Goal: Information Seeking & Learning: Learn about a topic

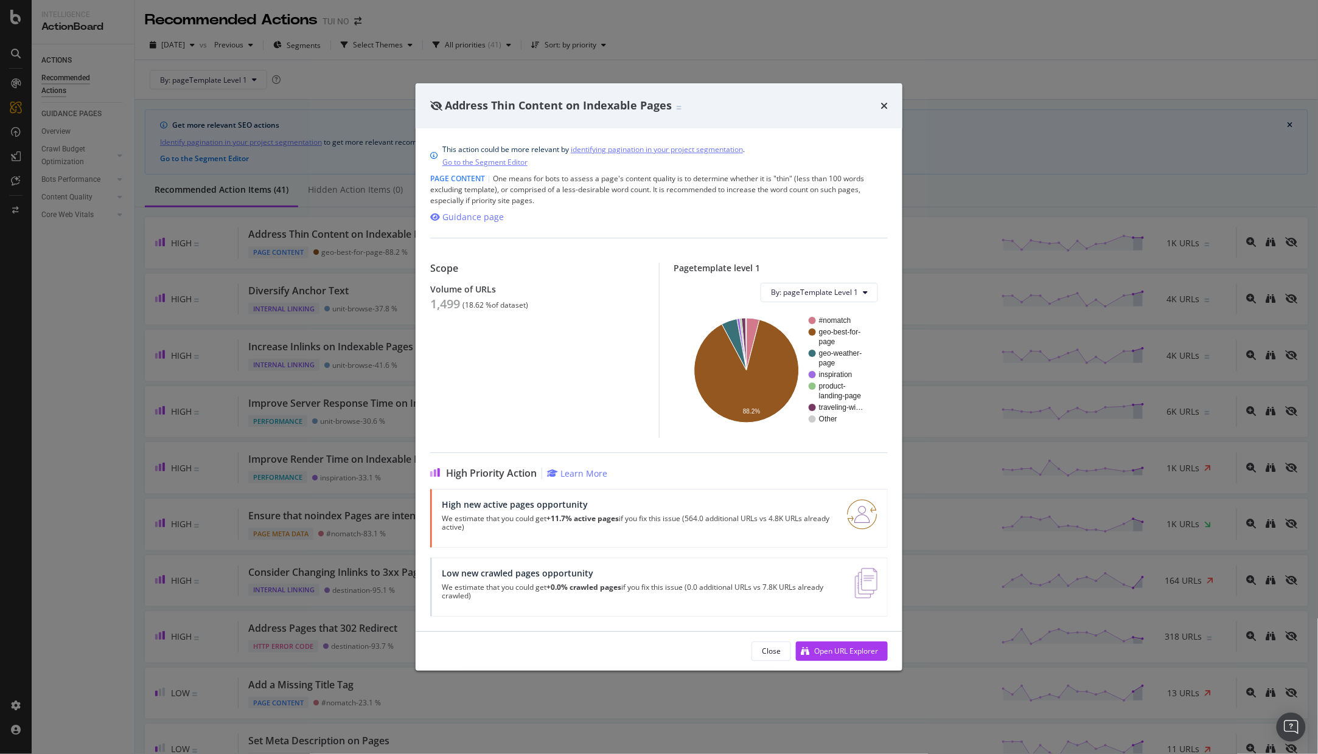
scroll to position [22, 0]
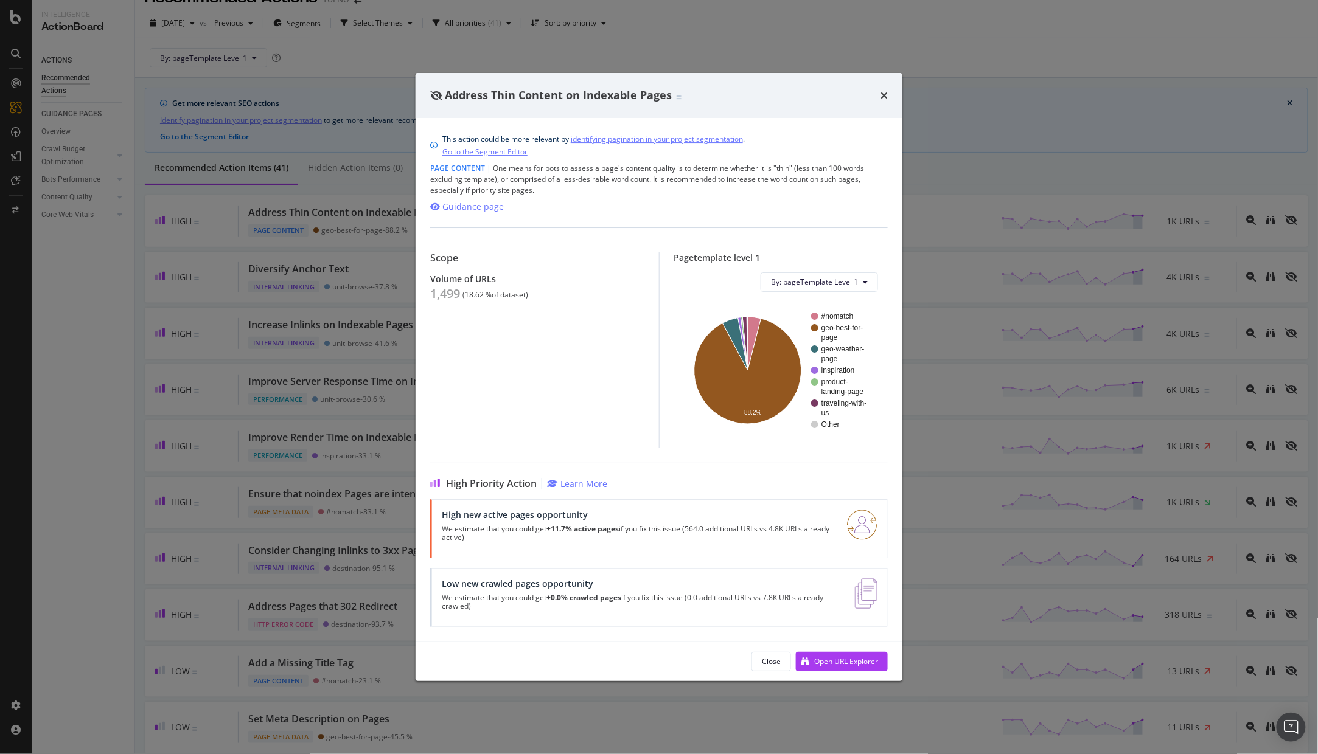
click at [749, 534] on p "We estimate that you could get +11.7% active pages if you fix this issue (564.0…" at bounding box center [637, 533] width 391 height 17
click at [773, 661] on div "Close" at bounding box center [771, 662] width 19 height 10
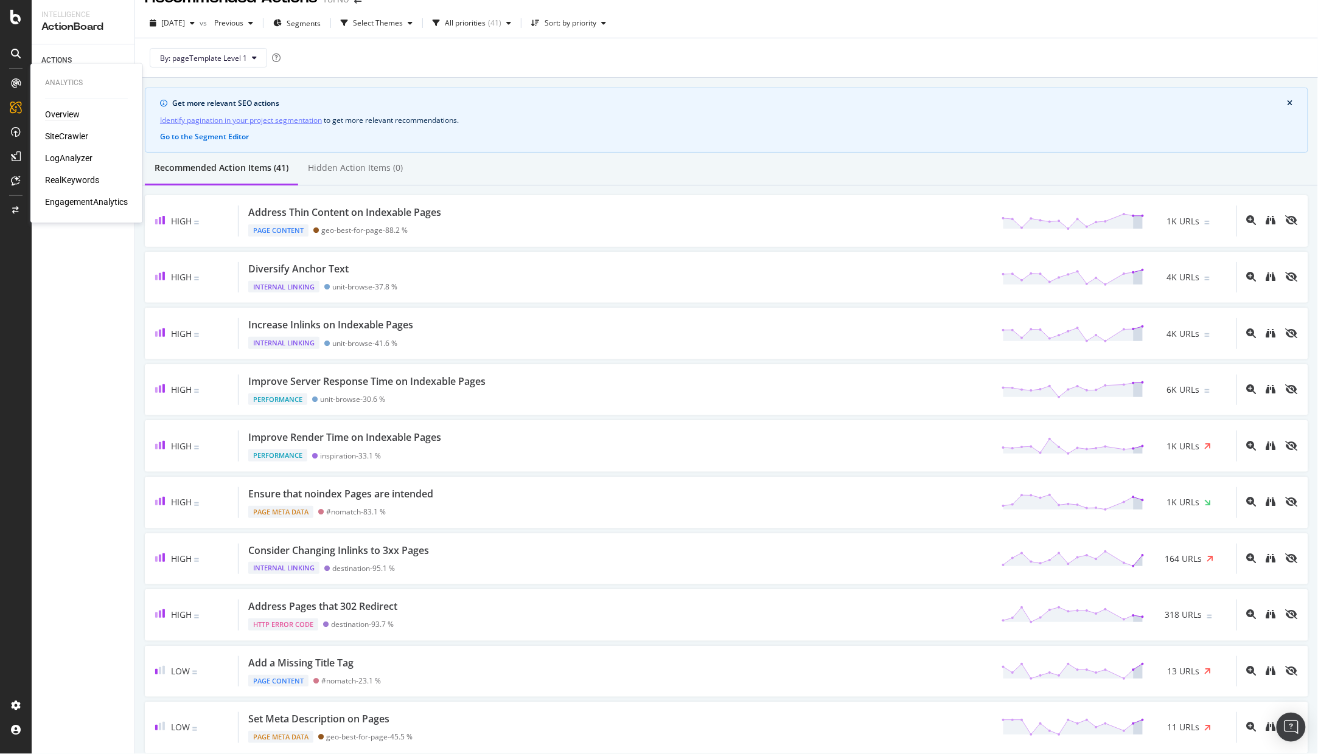
click at [77, 114] on div "Overview" at bounding box center [62, 115] width 35 height 12
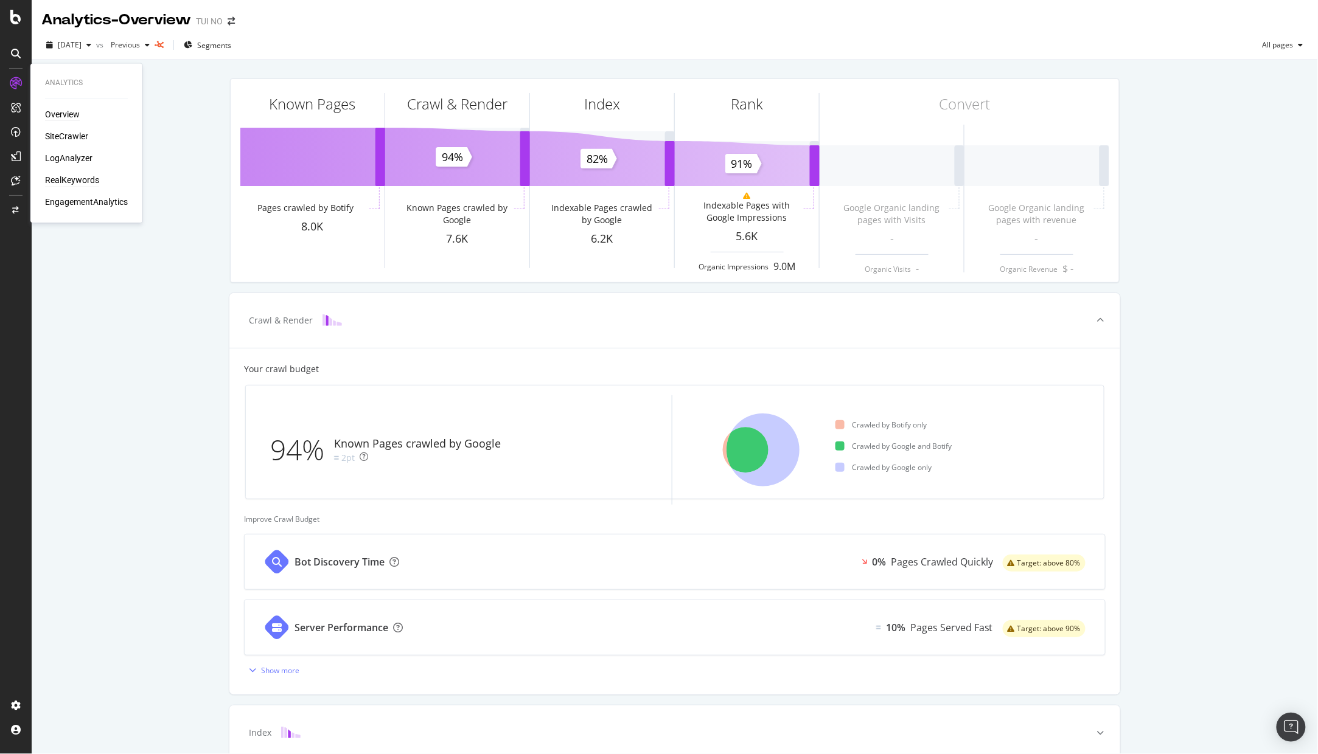
click at [63, 179] on div "RealKeywords" at bounding box center [72, 181] width 54 height 12
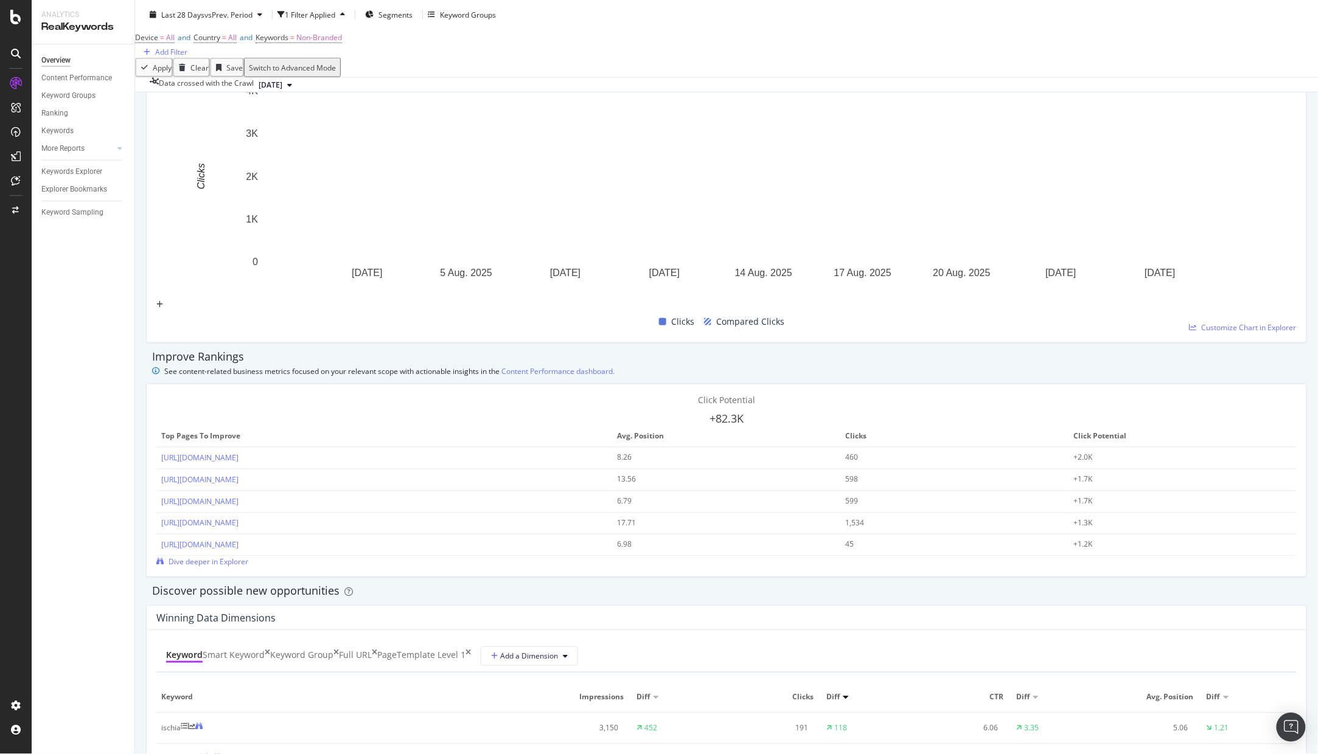
scroll to position [608, 0]
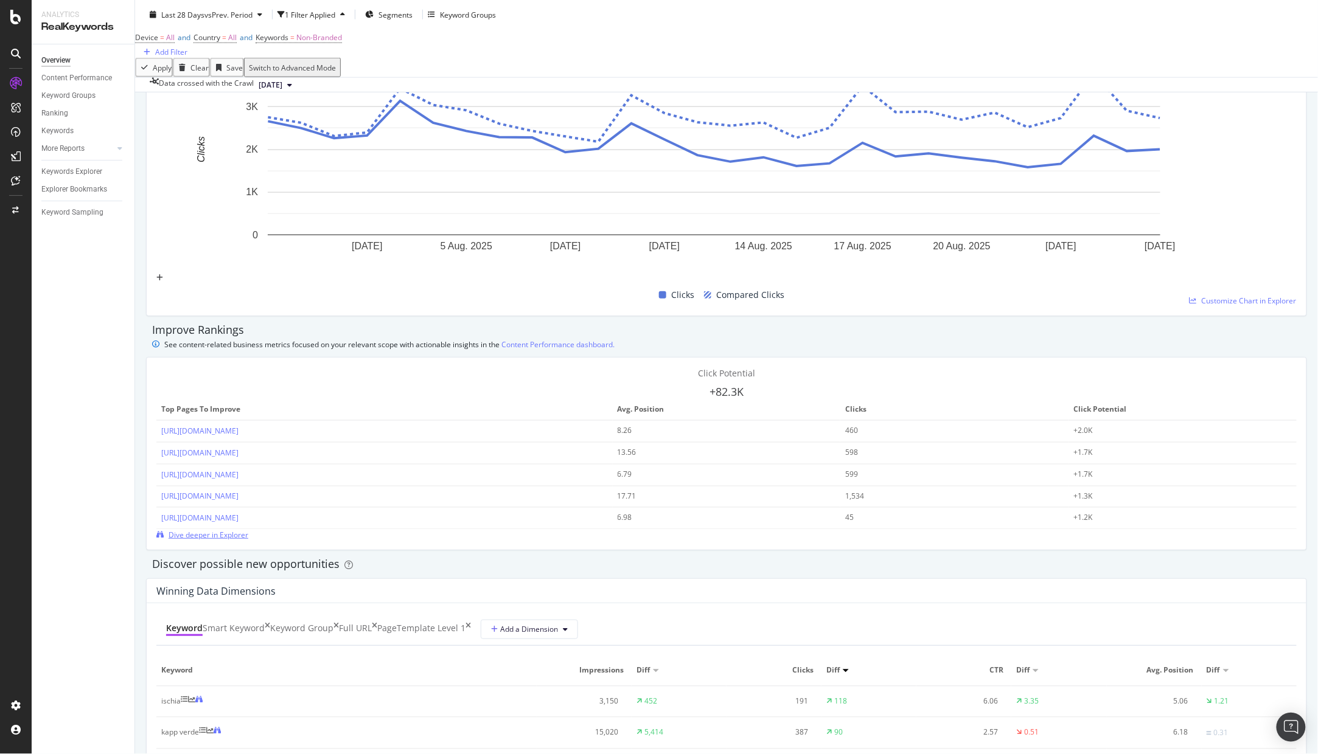
click at [248, 540] on span "Dive deeper in Explorer" at bounding box center [209, 535] width 80 height 10
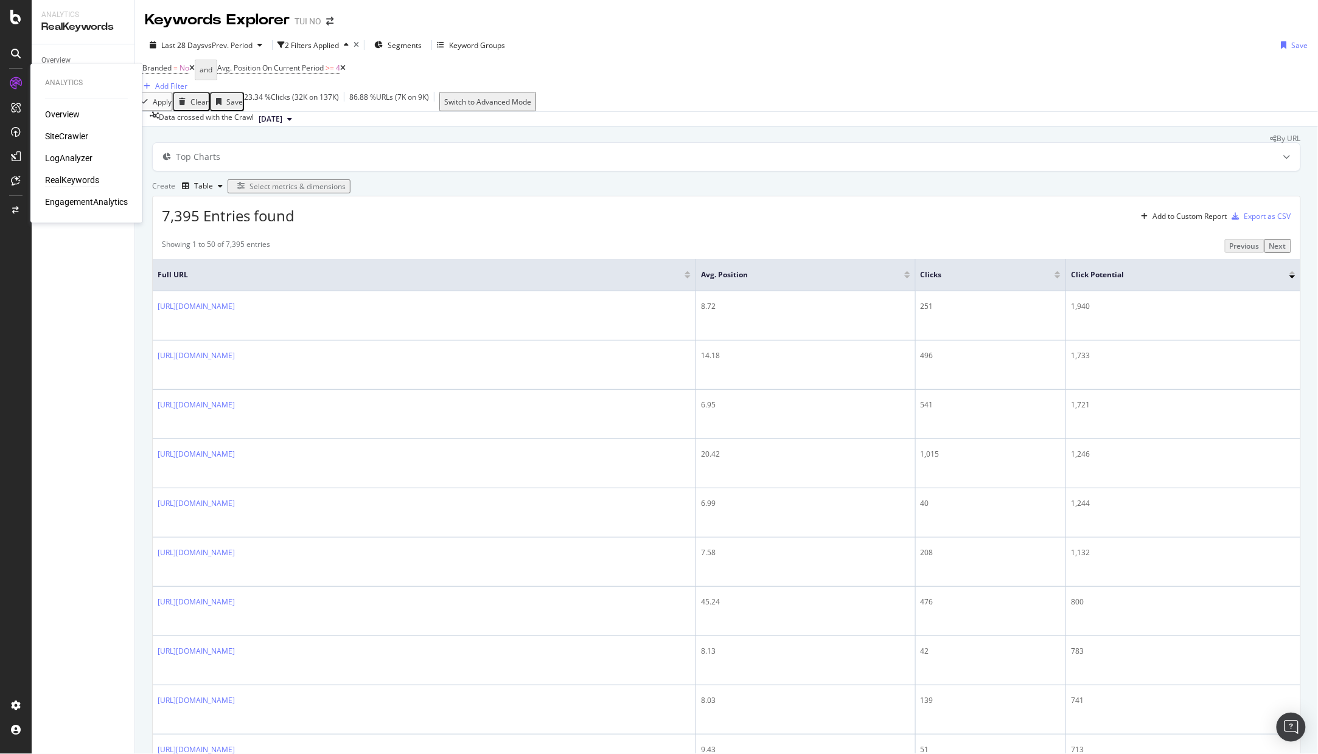
click at [87, 179] on div "RealKeywords" at bounding box center [72, 181] width 54 height 12
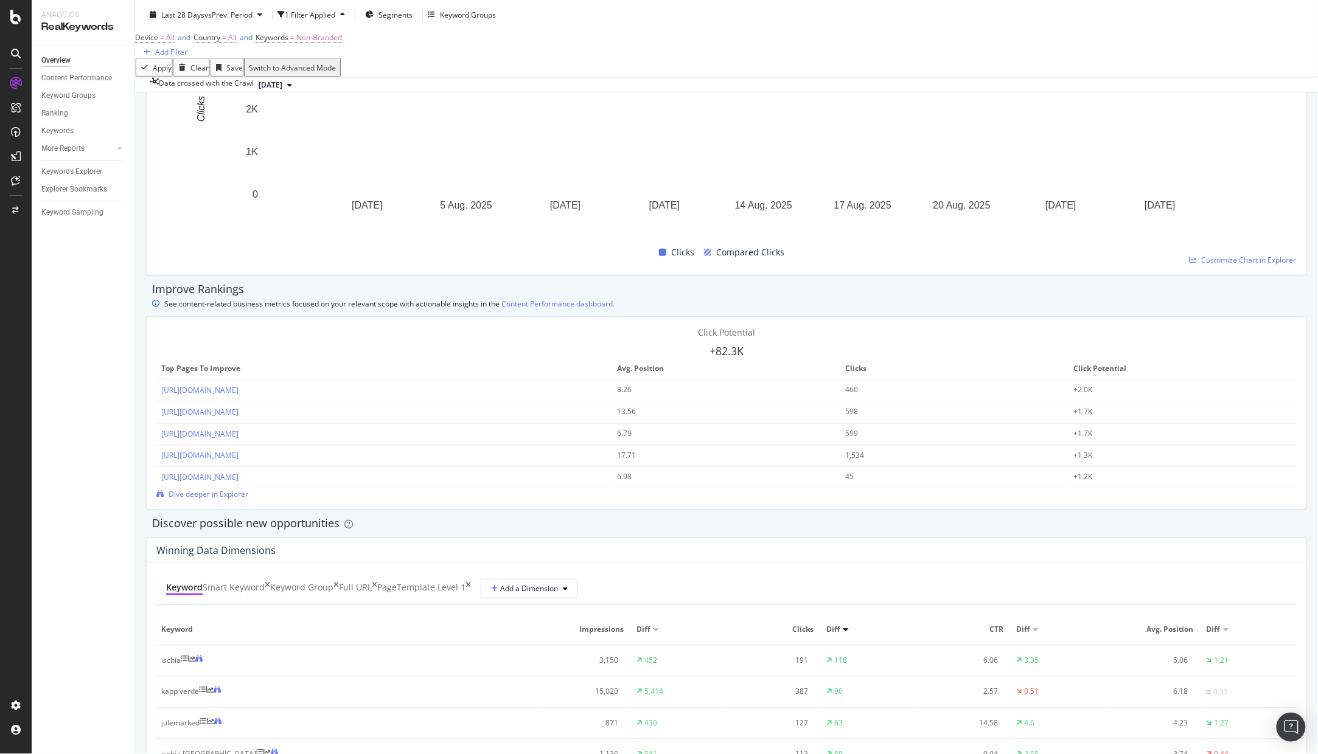
scroll to position [879, 0]
